Goal: Information Seeking & Learning: Find specific fact

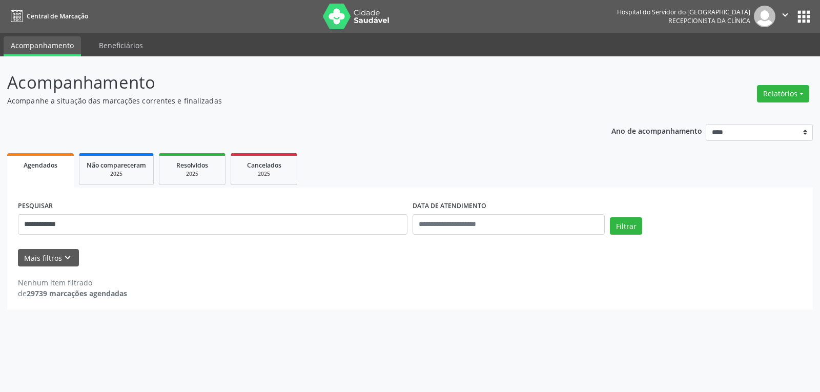
click at [610, 217] on button "Filtrar" at bounding box center [626, 225] width 32 height 17
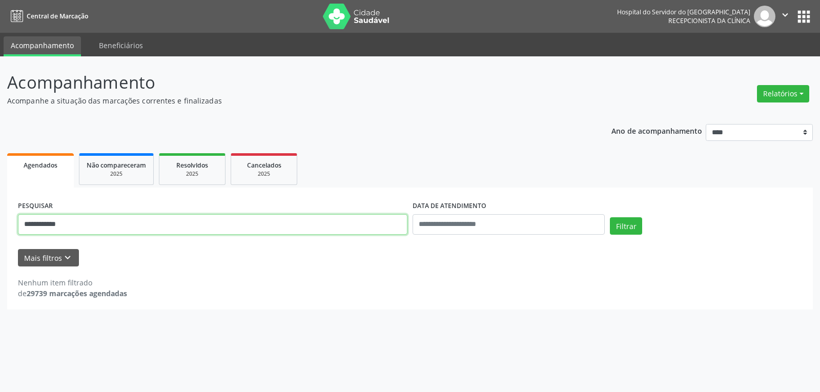
click at [335, 223] on input "**********" at bounding box center [213, 224] width 390 height 21
paste input "**********"
click at [610, 217] on button "Filtrar" at bounding box center [626, 225] width 32 height 17
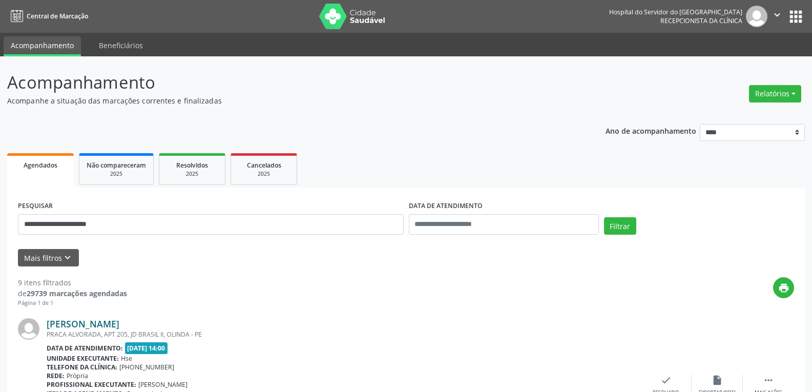
click at [112, 320] on link "[PERSON_NAME]" at bounding box center [83, 323] width 73 height 11
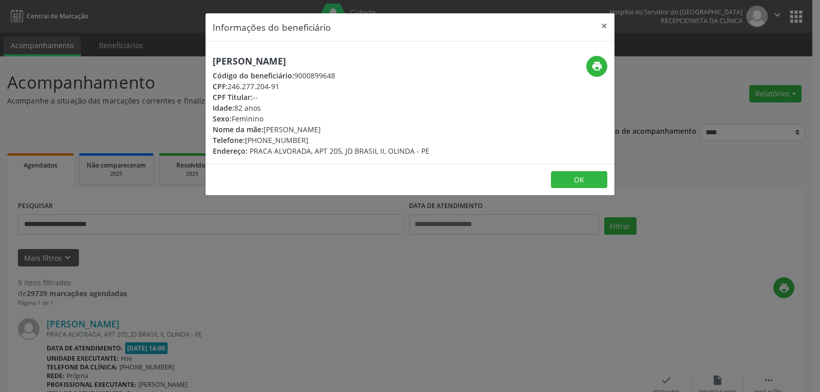
drag, startPoint x: 351, startPoint y: 94, endPoint x: 234, endPoint y: 88, distance: 117.0
click at [234, 88] on div "[PERSON_NAME] Código do beneficiário: 9000899648 CPF: 246.277.204-91 CPF Titula…" at bounding box center [321, 106] width 217 height 100
click at [265, 110] on div "Idade: 82 anos" at bounding box center [321, 108] width 217 height 11
drag, startPoint x: 285, startPoint y: 87, endPoint x: 230, endPoint y: 87, distance: 55.9
click at [230, 87] on div "CPF: 246.277.204-91" at bounding box center [321, 86] width 217 height 11
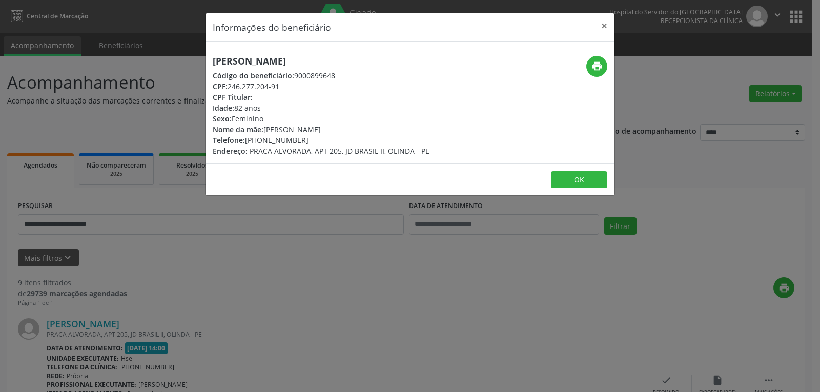
copy div "246.277.204-91"
drag, startPoint x: 306, startPoint y: 140, endPoint x: 261, endPoint y: 140, distance: 45.6
click at [261, 140] on div "Telefone: [PHONE_NUMBER]" at bounding box center [321, 140] width 217 height 11
copy div "99821-7898"
click at [607, 70] on div "print" at bounding box center [546, 66] width 122 height 21
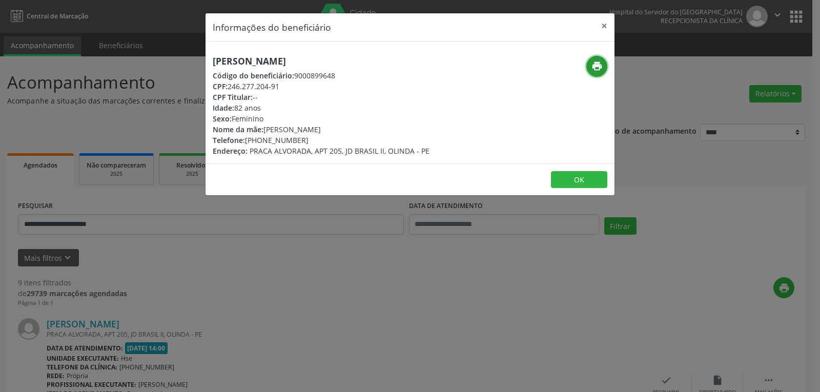
click at [601, 68] on icon "print" at bounding box center [596, 65] width 11 height 11
click at [602, 21] on button "×" at bounding box center [604, 25] width 21 height 25
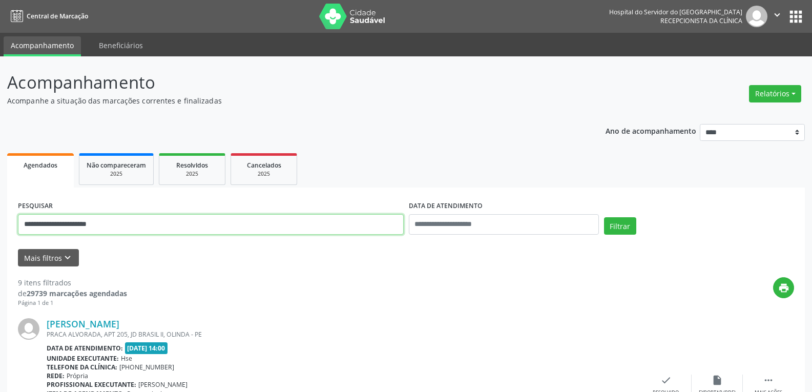
click at [295, 230] on input "**********" at bounding box center [211, 224] width 386 height 21
click at [294, 230] on input "**********" at bounding box center [211, 224] width 386 height 21
drag, startPoint x: 24, startPoint y: 226, endPoint x: 258, endPoint y: 226, distance: 234.2
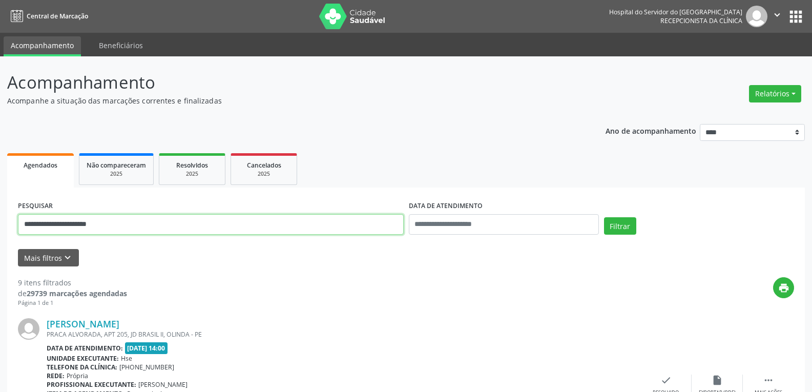
click at [257, 226] on input "**********" at bounding box center [211, 224] width 386 height 21
type input "**********"
click at [604, 217] on button "Filtrar" at bounding box center [620, 225] width 32 height 17
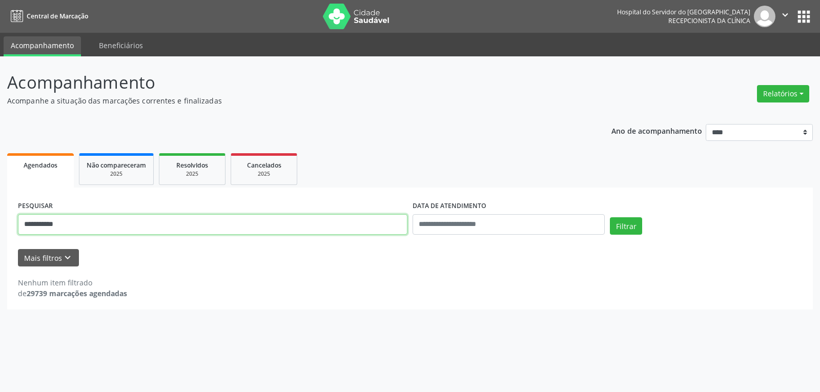
click at [205, 222] on input "**********" at bounding box center [213, 224] width 390 height 21
click at [610, 217] on button "Filtrar" at bounding box center [626, 225] width 32 height 17
drag, startPoint x: 205, startPoint y: 221, endPoint x: 0, endPoint y: 224, distance: 205.0
click at [0, 224] on div "**********" at bounding box center [410, 224] width 820 height 336
click at [610, 217] on button "Filtrar" at bounding box center [626, 225] width 32 height 17
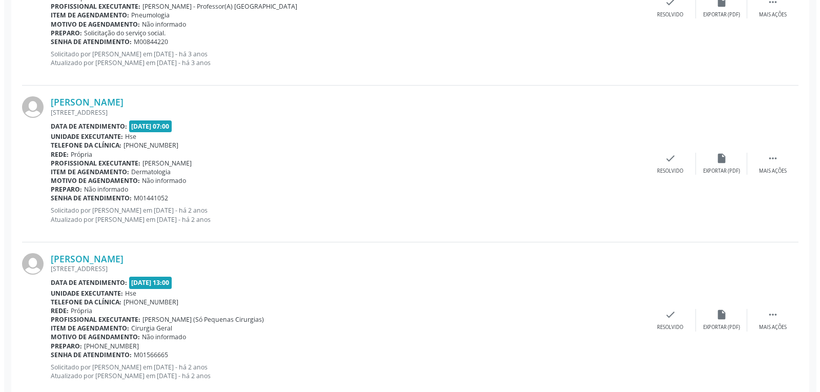
scroll to position [615, 0]
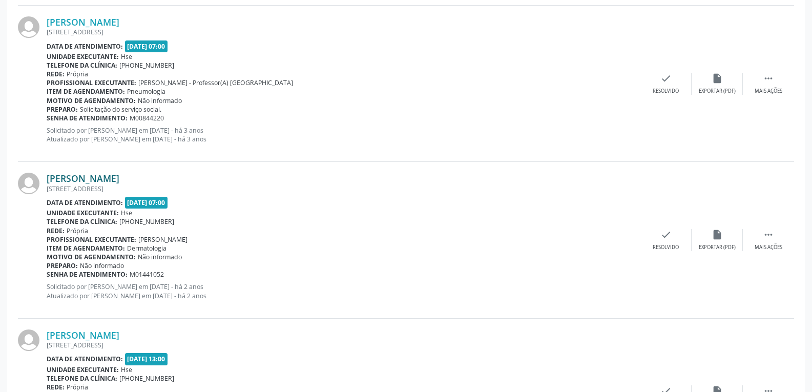
click at [107, 179] on link "[PERSON_NAME]" at bounding box center [83, 178] width 73 height 11
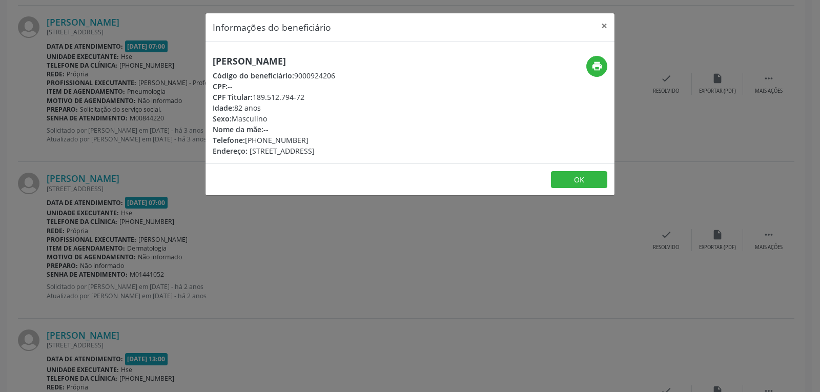
drag, startPoint x: 338, startPoint y: 52, endPoint x: 164, endPoint y: 49, distance: 173.8
click at [164, 49] on div "Informações do beneficiário × [PERSON_NAME] Código do beneficiário: 9000924206 …" at bounding box center [410, 196] width 820 height 392
copy h5 "[PERSON_NAME]"
drag, startPoint x: 311, startPoint y: 98, endPoint x: 255, endPoint y: 98, distance: 55.4
click at [255, 98] on div "CPF Titular: 189.512.794-72" at bounding box center [274, 97] width 122 height 11
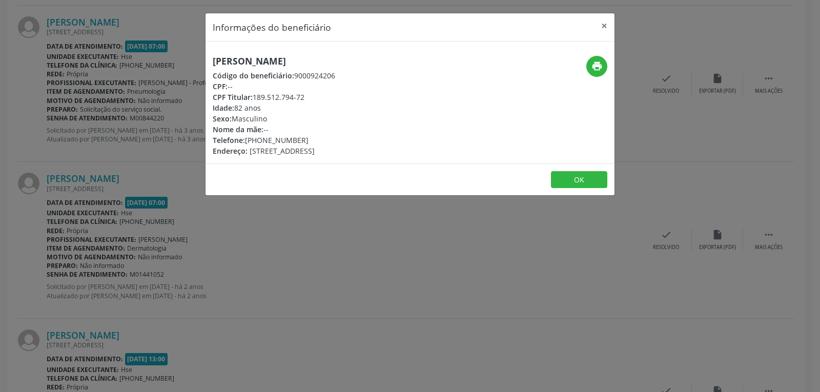
copy div "189.512.794-72"
drag, startPoint x: 302, startPoint y: 138, endPoint x: 260, endPoint y: 140, distance: 42.1
click at [260, 140] on div "Telefone: [PHONE_NUMBER]" at bounding box center [274, 140] width 122 height 11
copy div "98805-6379"
click at [593, 61] on icon "print" at bounding box center [596, 65] width 11 height 11
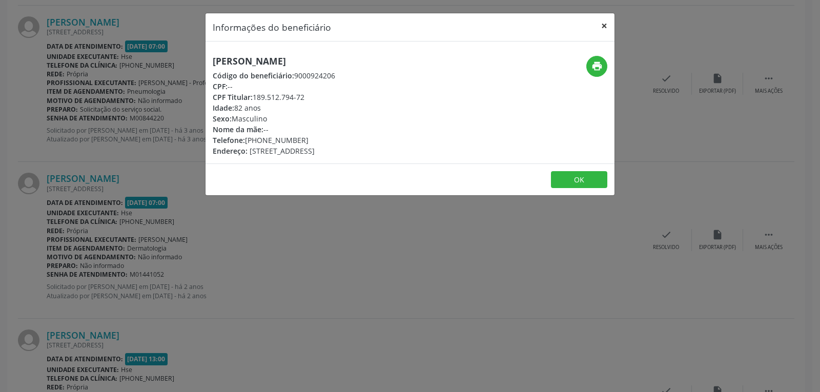
click at [612, 23] on button "×" at bounding box center [604, 25] width 21 height 25
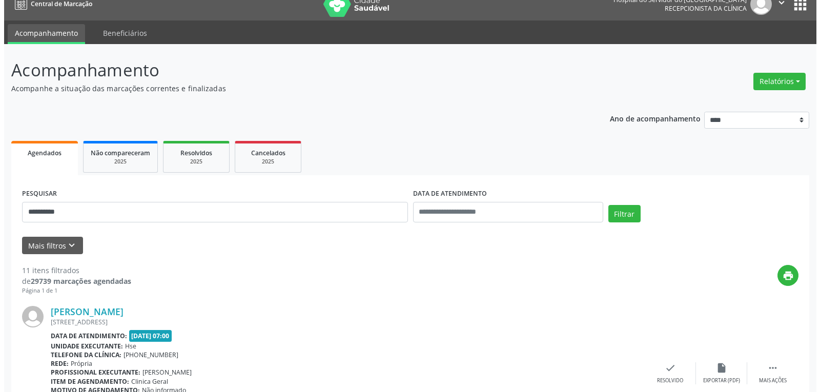
scroll to position [0, 0]
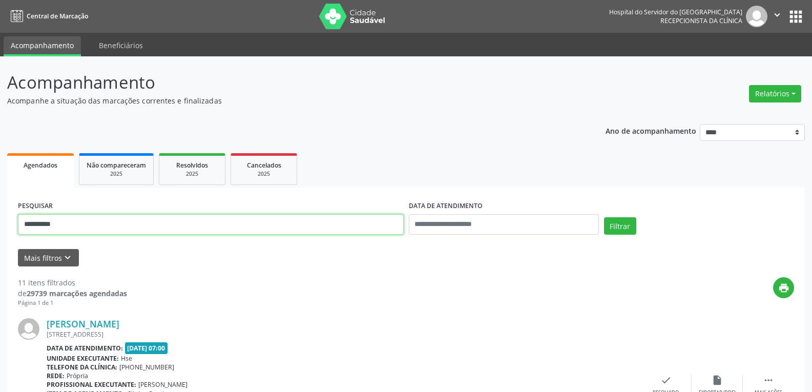
drag, startPoint x: 93, startPoint y: 219, endPoint x: 0, endPoint y: 230, distance: 93.4
paste input "****"
click at [604, 217] on button "Filtrar" at bounding box center [620, 225] width 32 height 17
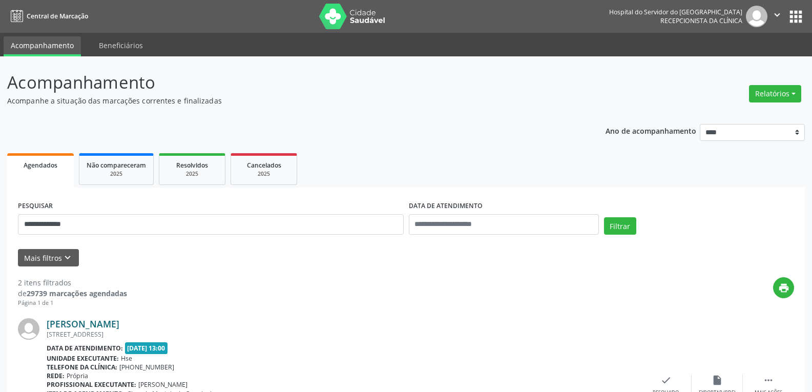
click at [87, 328] on link "[PERSON_NAME]" at bounding box center [83, 323] width 73 height 11
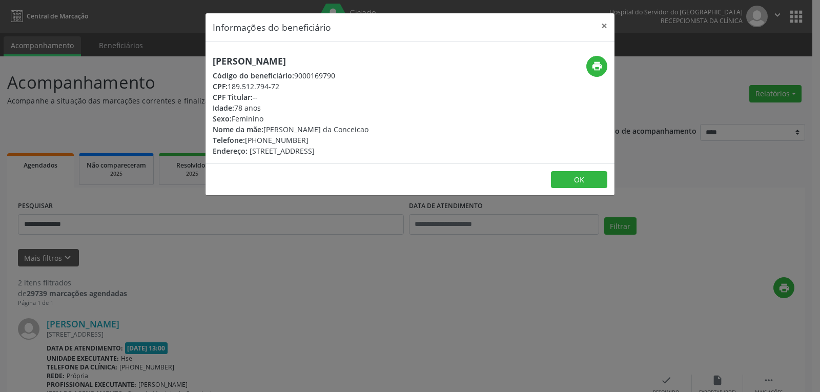
drag, startPoint x: 420, startPoint y: 41, endPoint x: 155, endPoint y: 47, distance: 265.0
click at [135, 41] on div "Informações do beneficiário × [PERSON_NAME] Código do beneficiário: 9000169790 …" at bounding box center [410, 196] width 820 height 392
click at [406, 56] on div "[PERSON_NAME] Código do beneficiário: 9000169790 CPF: 189.512.794-72 CPF Titula…" at bounding box center [342, 106] width 273 height 100
drag, startPoint x: 406, startPoint y: 55, endPoint x: 154, endPoint y: 57, distance: 252.7
click at [154, 57] on div "Informações do beneficiário × [PERSON_NAME] Código do beneficiário: 9000169790 …" at bounding box center [410, 196] width 820 height 392
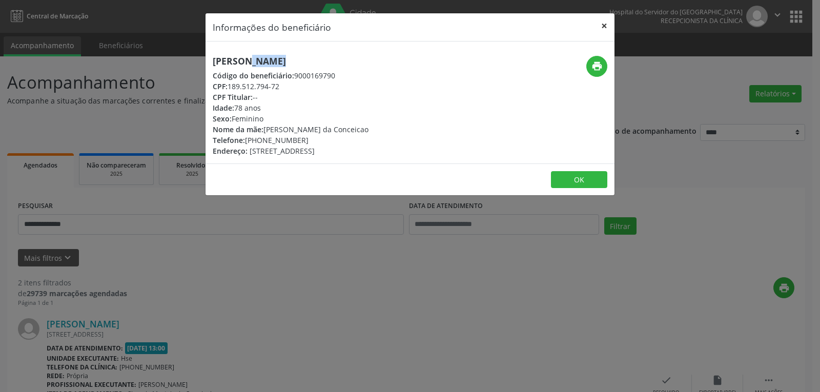
click at [611, 31] on button "×" at bounding box center [604, 25] width 21 height 25
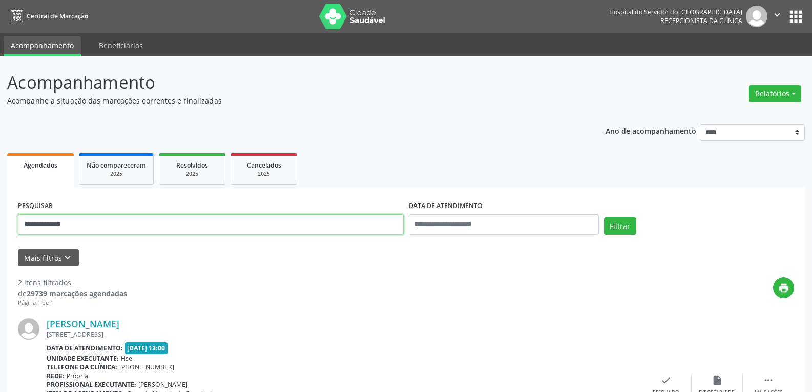
click at [98, 217] on input "**********" at bounding box center [211, 224] width 386 height 21
click at [99, 217] on input "**********" at bounding box center [211, 224] width 386 height 21
paste input "text"
type input "**********"
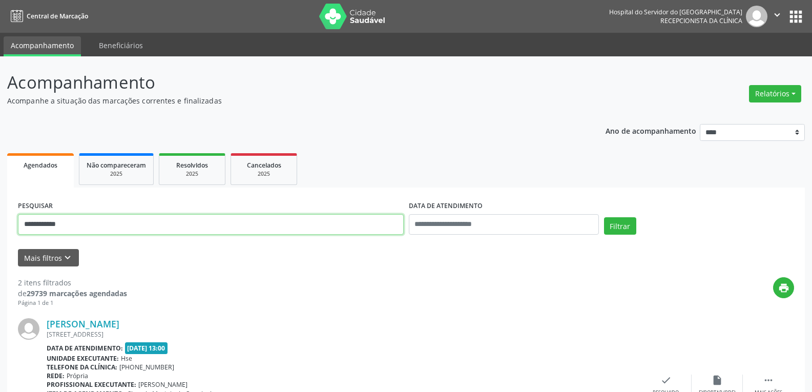
click at [604, 217] on button "Filtrar" at bounding box center [620, 225] width 32 height 17
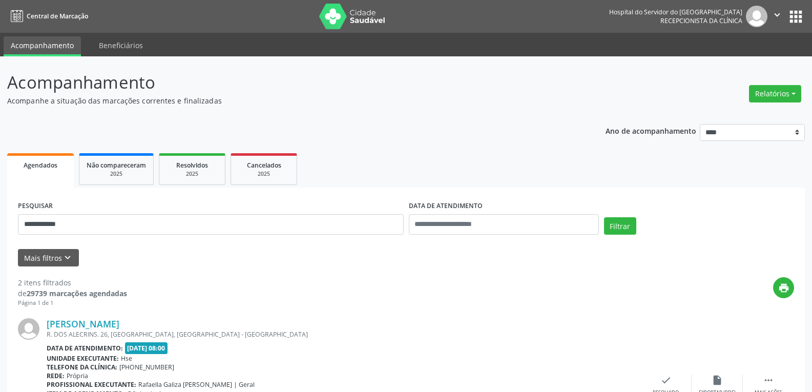
click at [73, 331] on div "R. DOS ALECRINS. 26, [GEOGRAPHIC_DATA], [GEOGRAPHIC_DATA] - [GEOGRAPHIC_DATA]" at bounding box center [344, 334] width 594 height 9
click at [76, 324] on link "[PERSON_NAME]" at bounding box center [83, 323] width 73 height 11
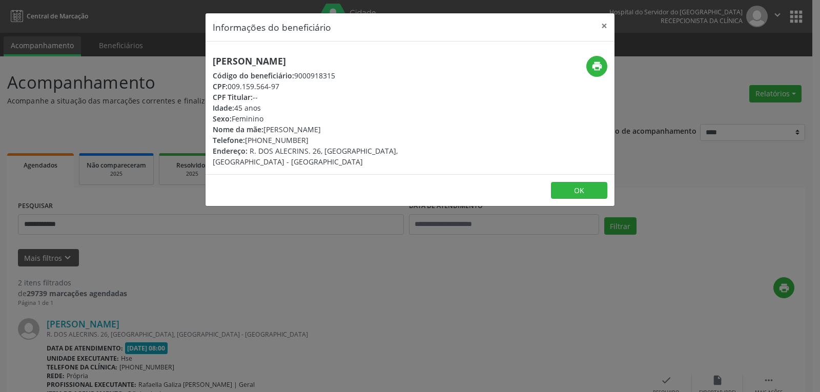
drag, startPoint x: 353, startPoint y: 55, endPoint x: 163, endPoint y: 55, distance: 189.1
click at [163, 55] on div "Informações do beneficiário × [PERSON_NAME] Código do beneficiário: 9000918315 …" at bounding box center [410, 196] width 820 height 392
copy h5 "[PERSON_NAME]"
